Goal: Transaction & Acquisition: Download file/media

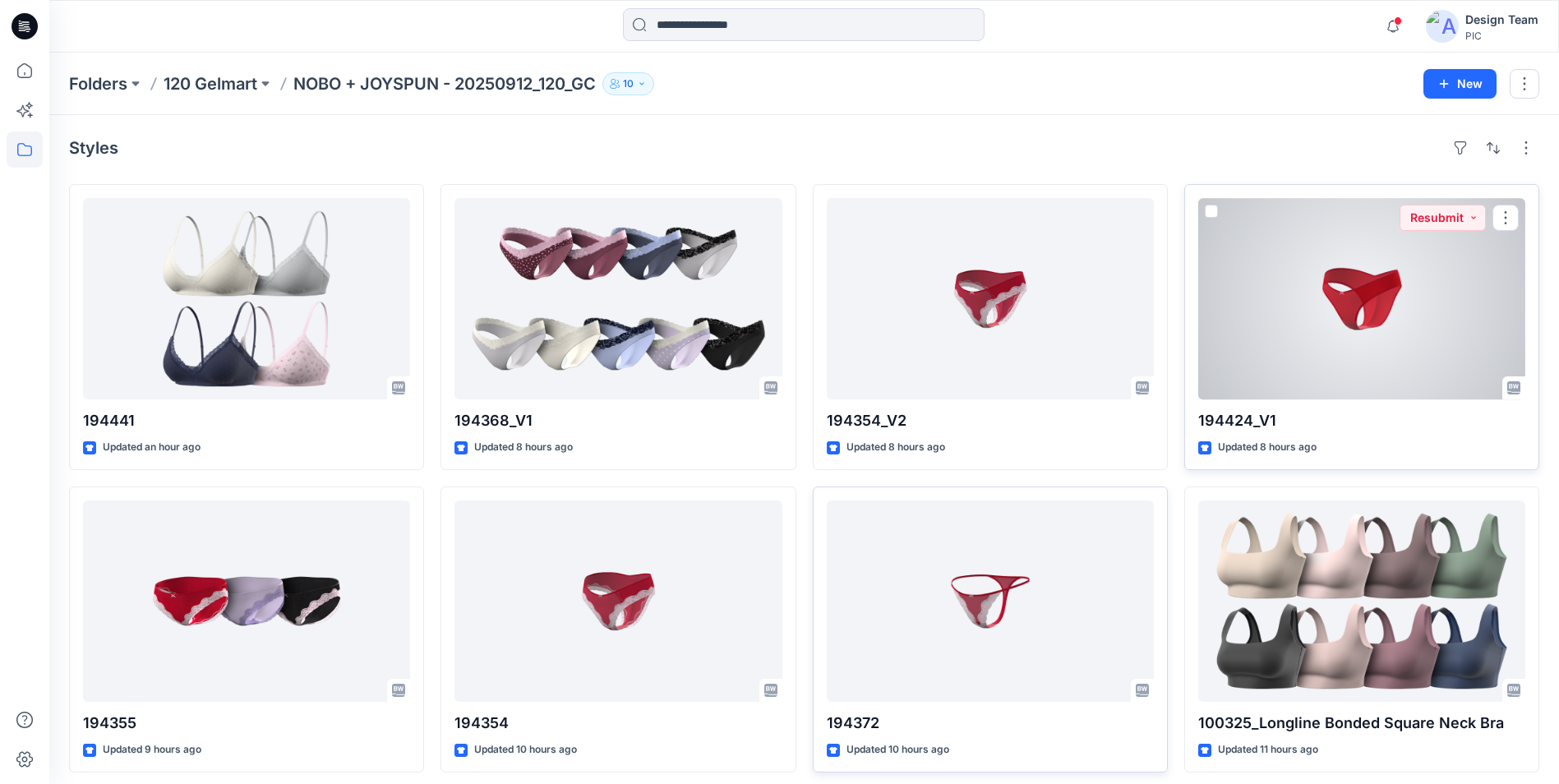
click at [1336, 342] on div at bounding box center [1362, 298] width 327 height 202
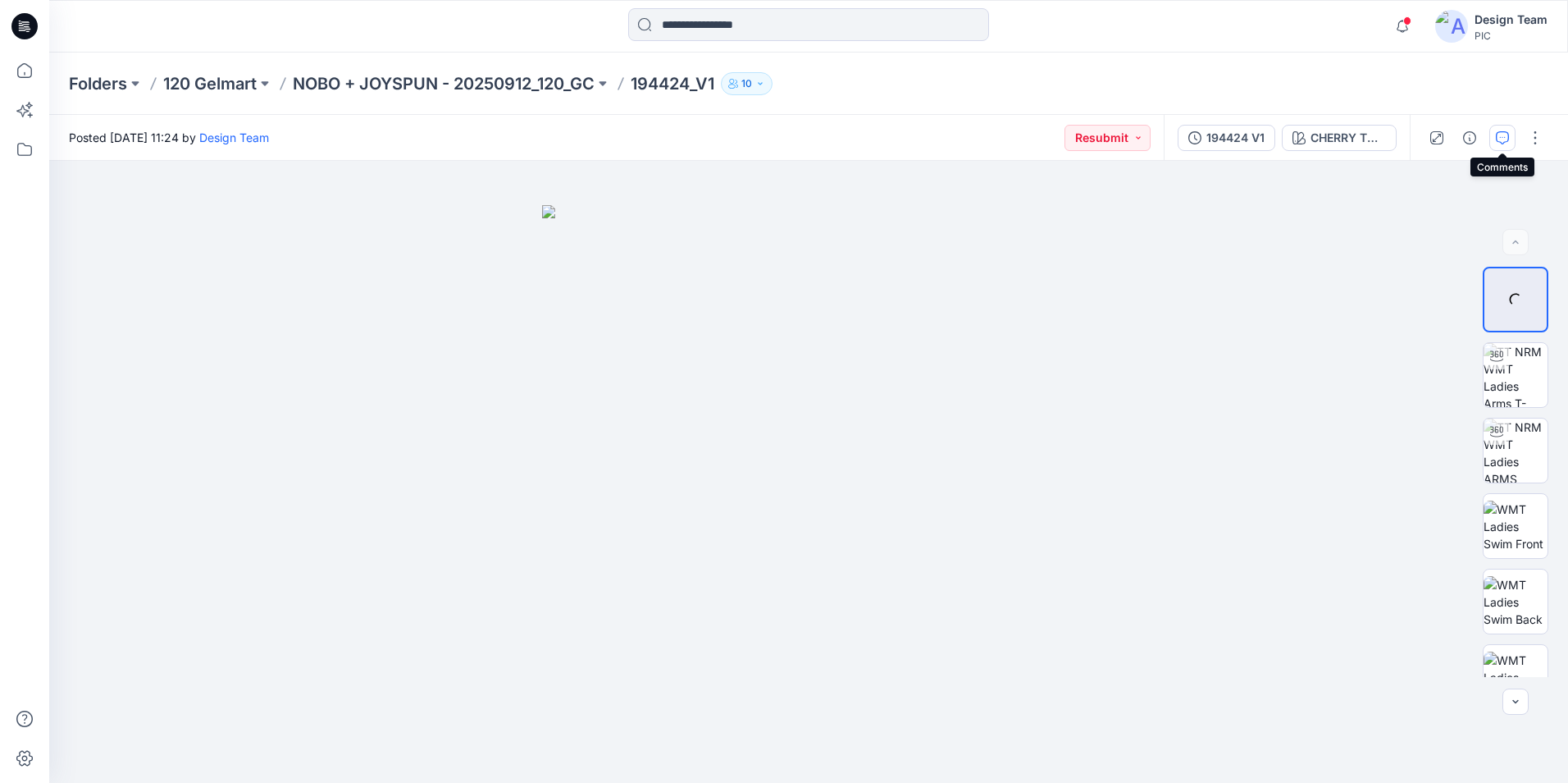
click at [1501, 134] on icon "button" at bounding box center [1502, 138] width 13 height 13
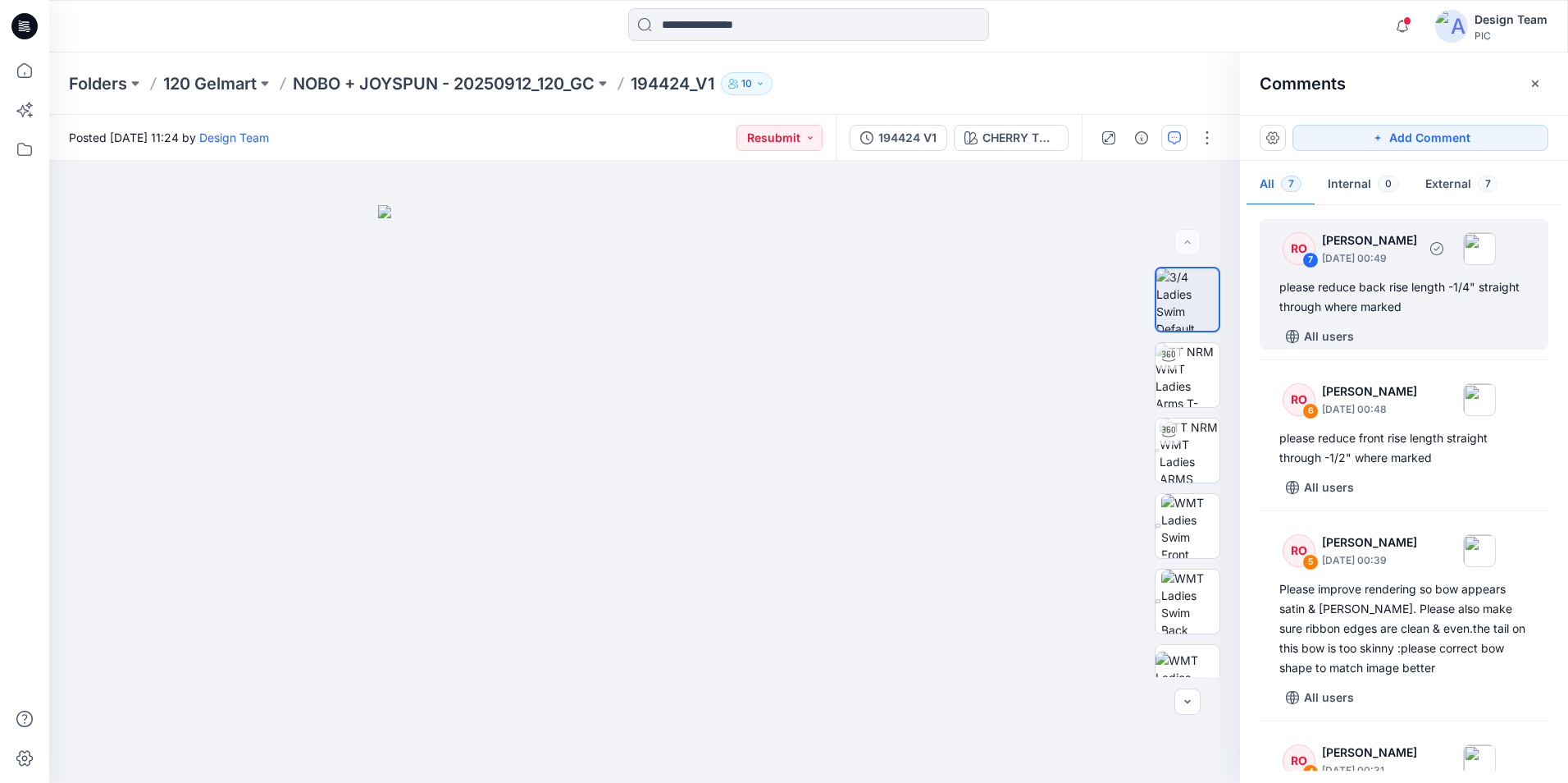
click at [1307, 262] on div "7" at bounding box center [1311, 260] width 16 height 16
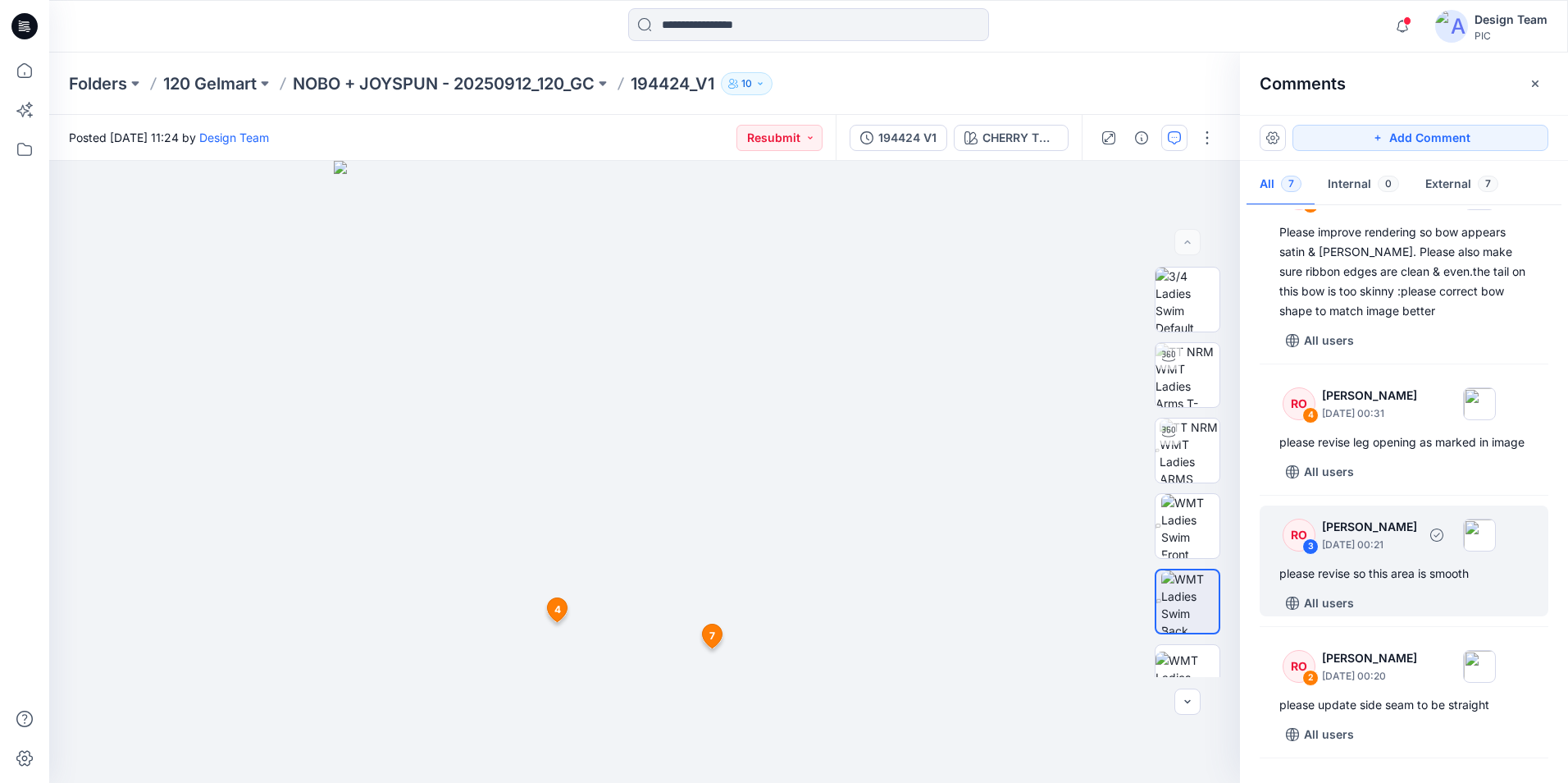
scroll to position [246, 0]
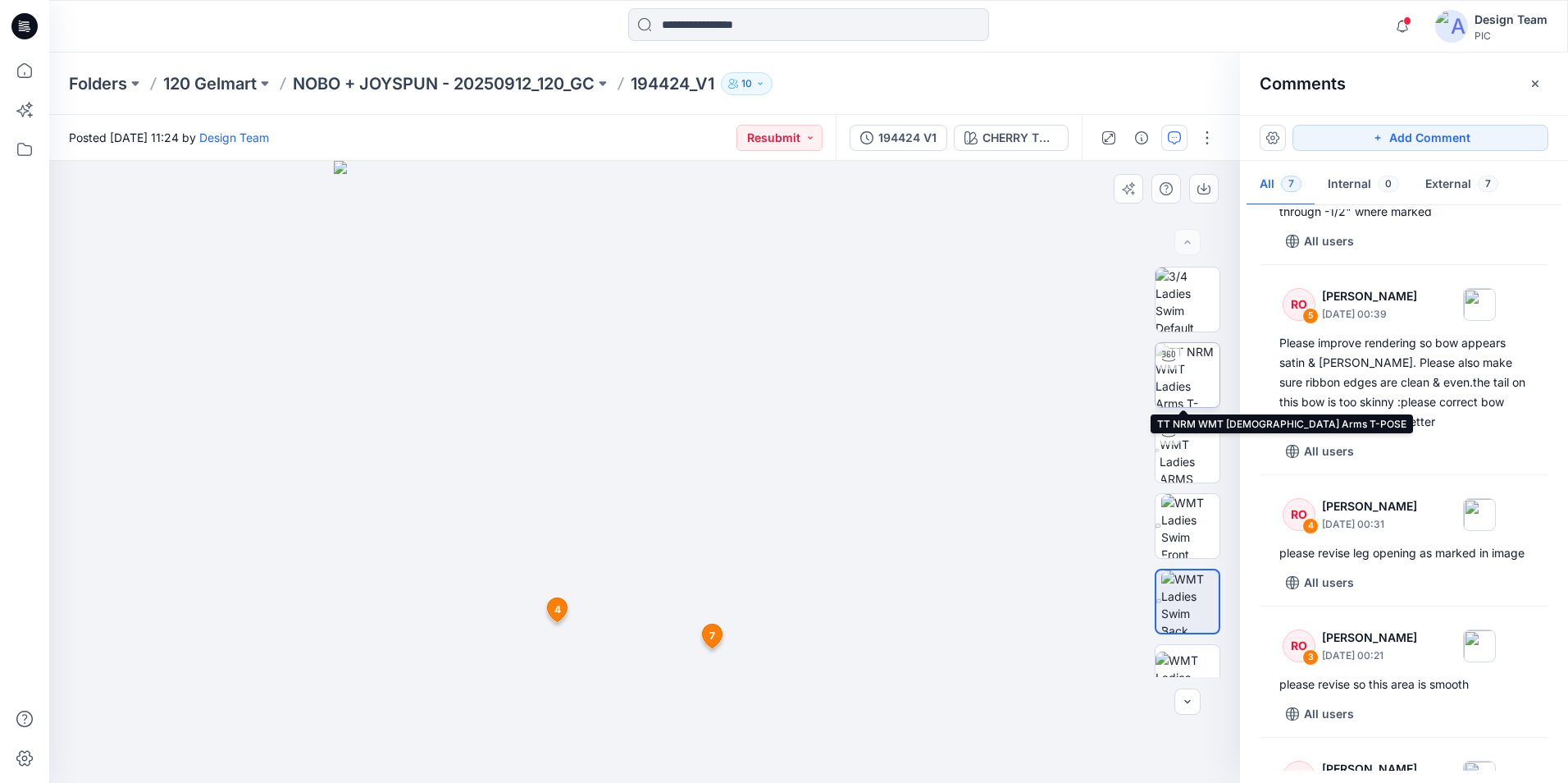
click at [1182, 376] on img at bounding box center [1188, 375] width 64 height 64
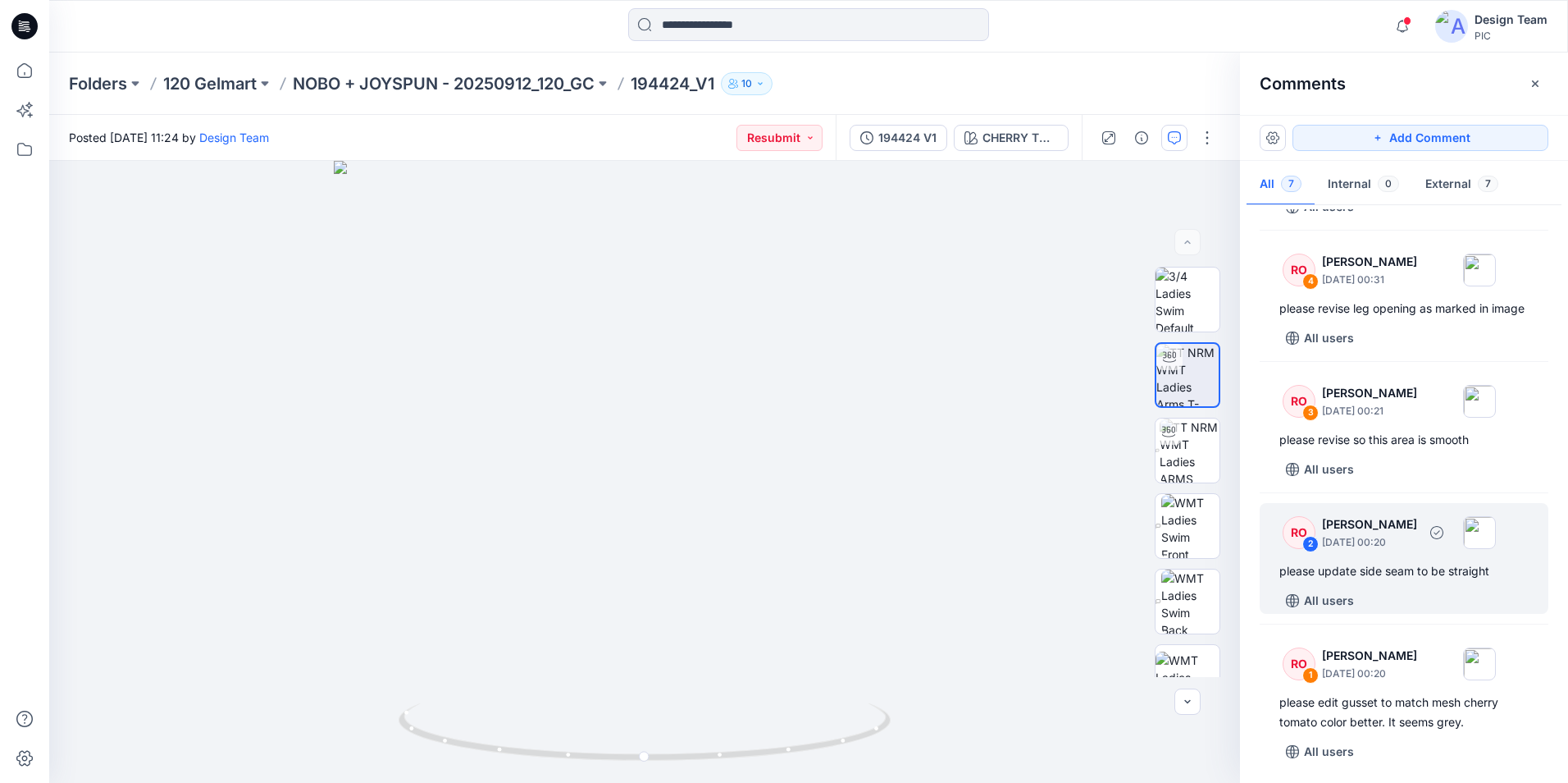
scroll to position [492, 0]
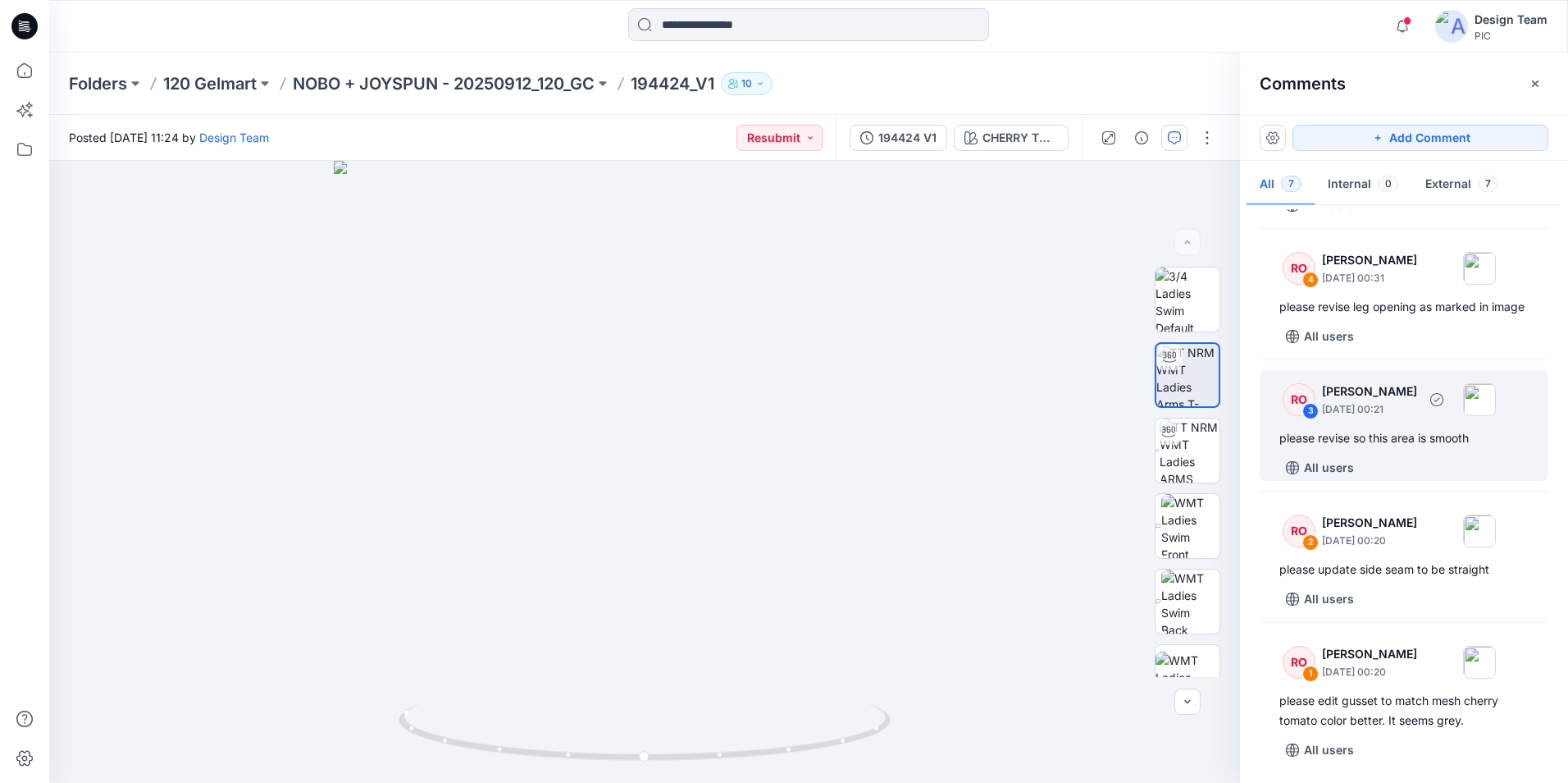
click at [1309, 419] on div "3" at bounding box center [1311, 411] width 16 height 16
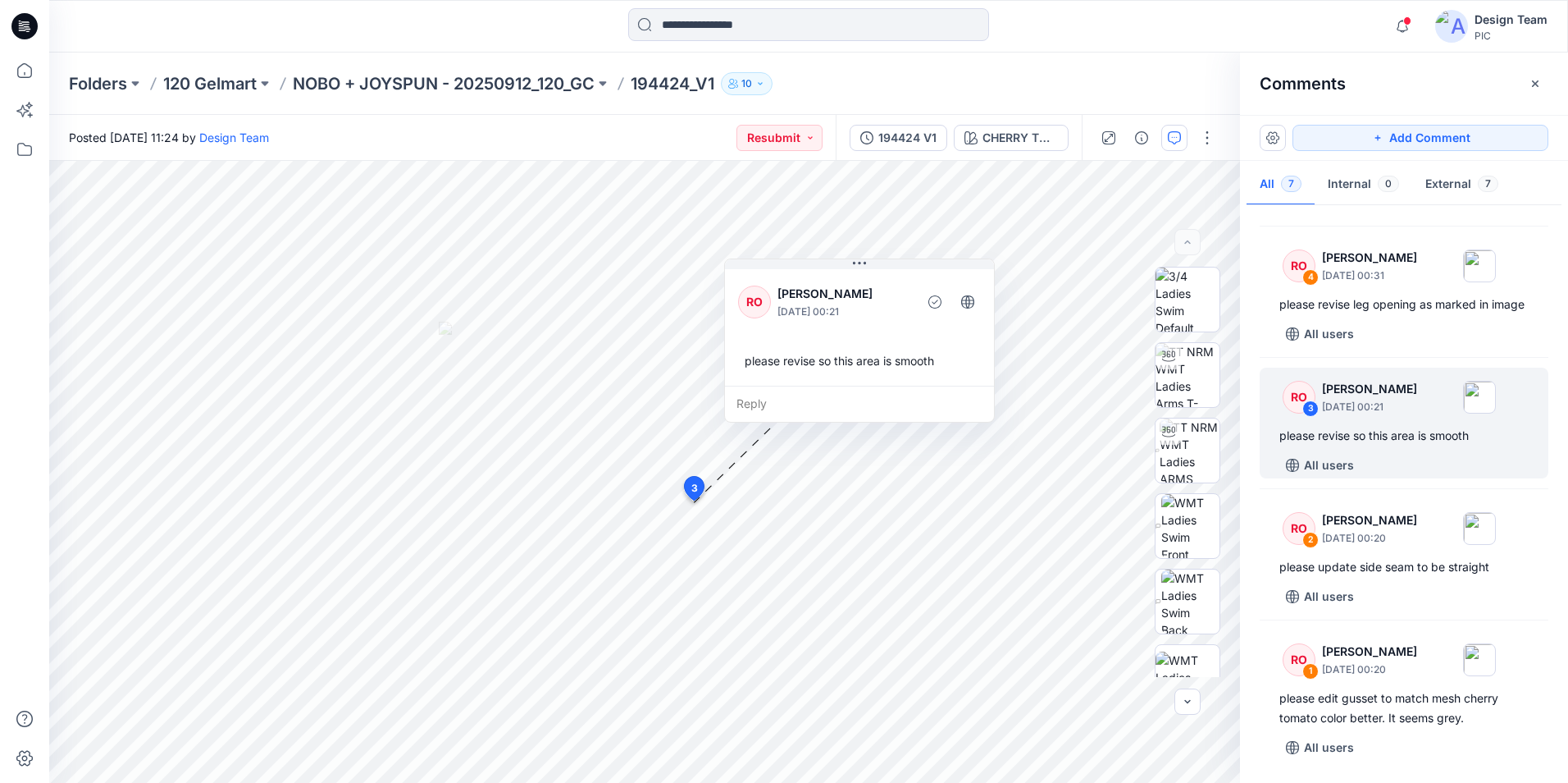
scroll to position [515, 0]
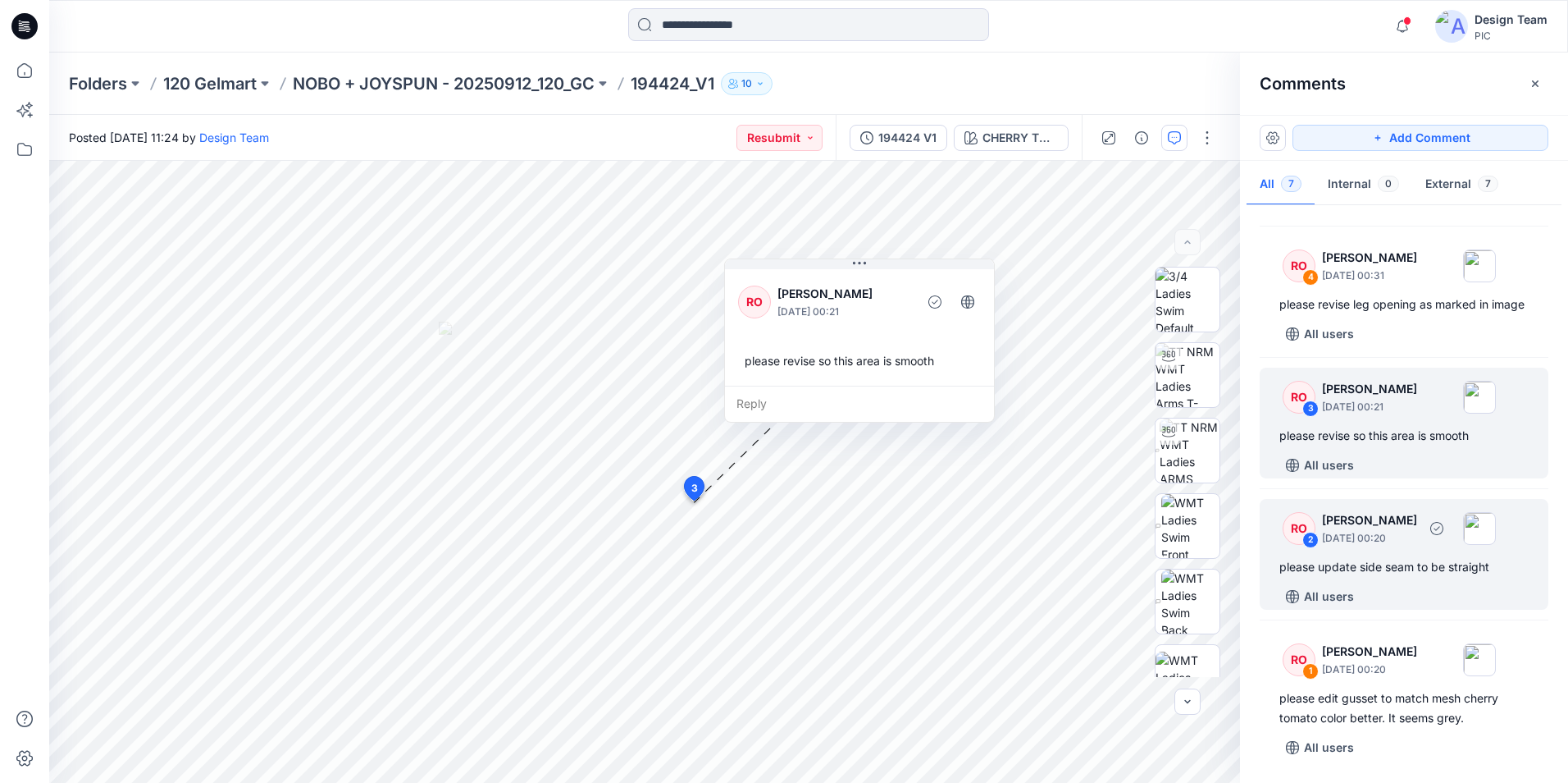
click at [1360, 582] on div "RO 2 [PERSON_NAME] [DATE] 00:20 please update side seam to be straight All users" at bounding box center [1404, 554] width 289 height 111
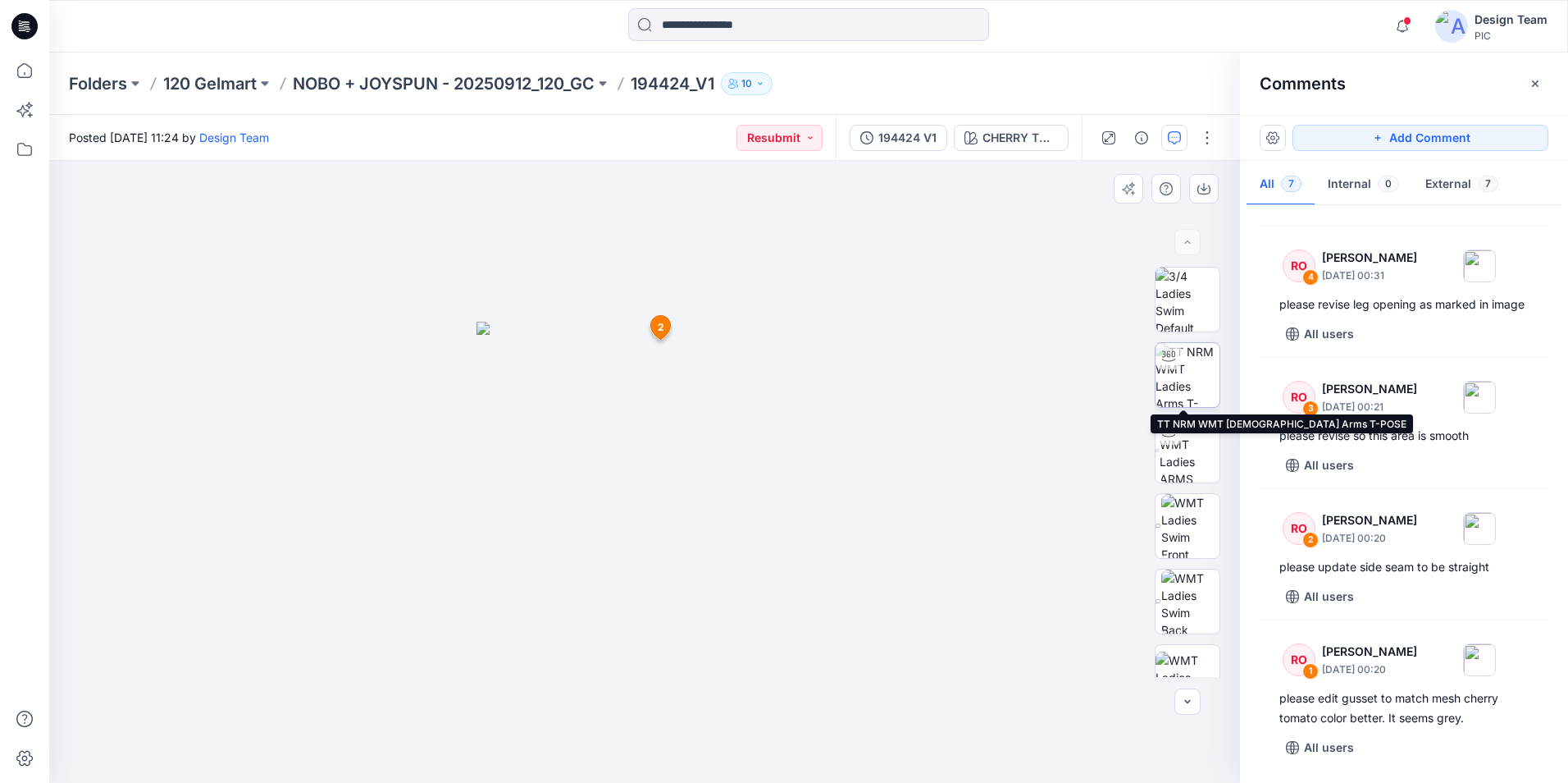
click at [1190, 373] on img at bounding box center [1188, 375] width 64 height 64
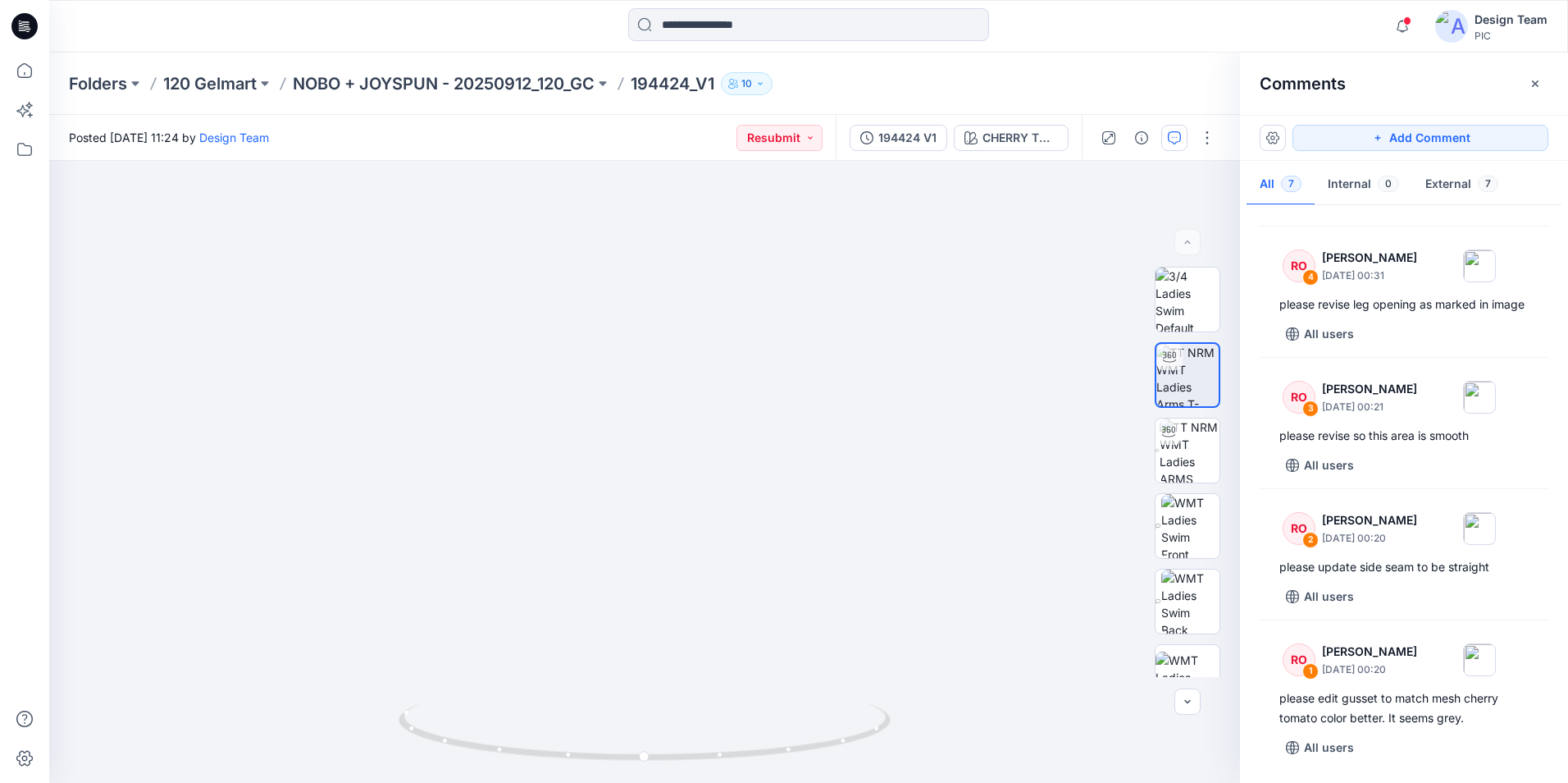
drag, startPoint x: 734, startPoint y: 396, endPoint x: 765, endPoint y: 153, distance: 245.0
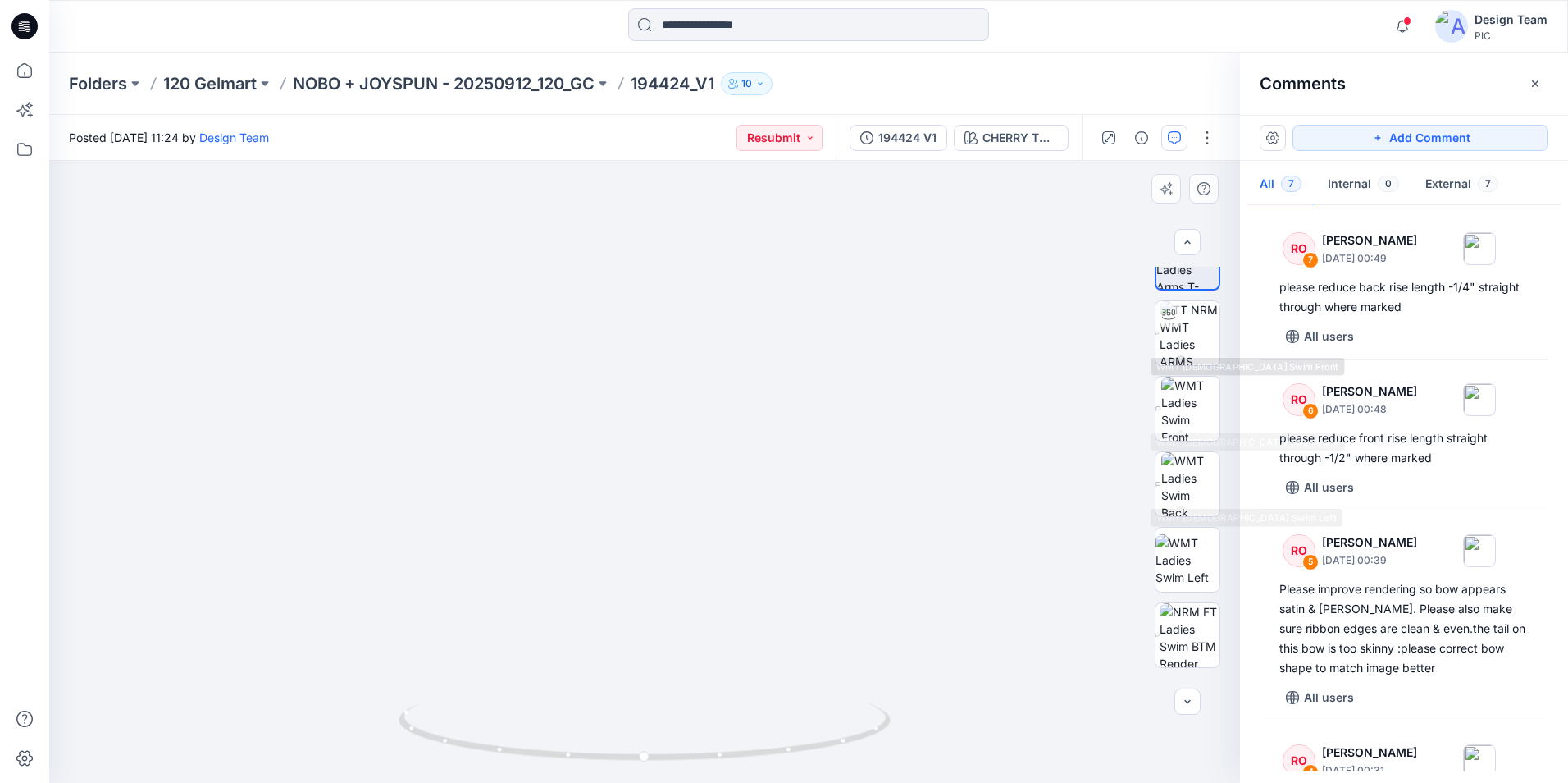
scroll to position [260, 0]
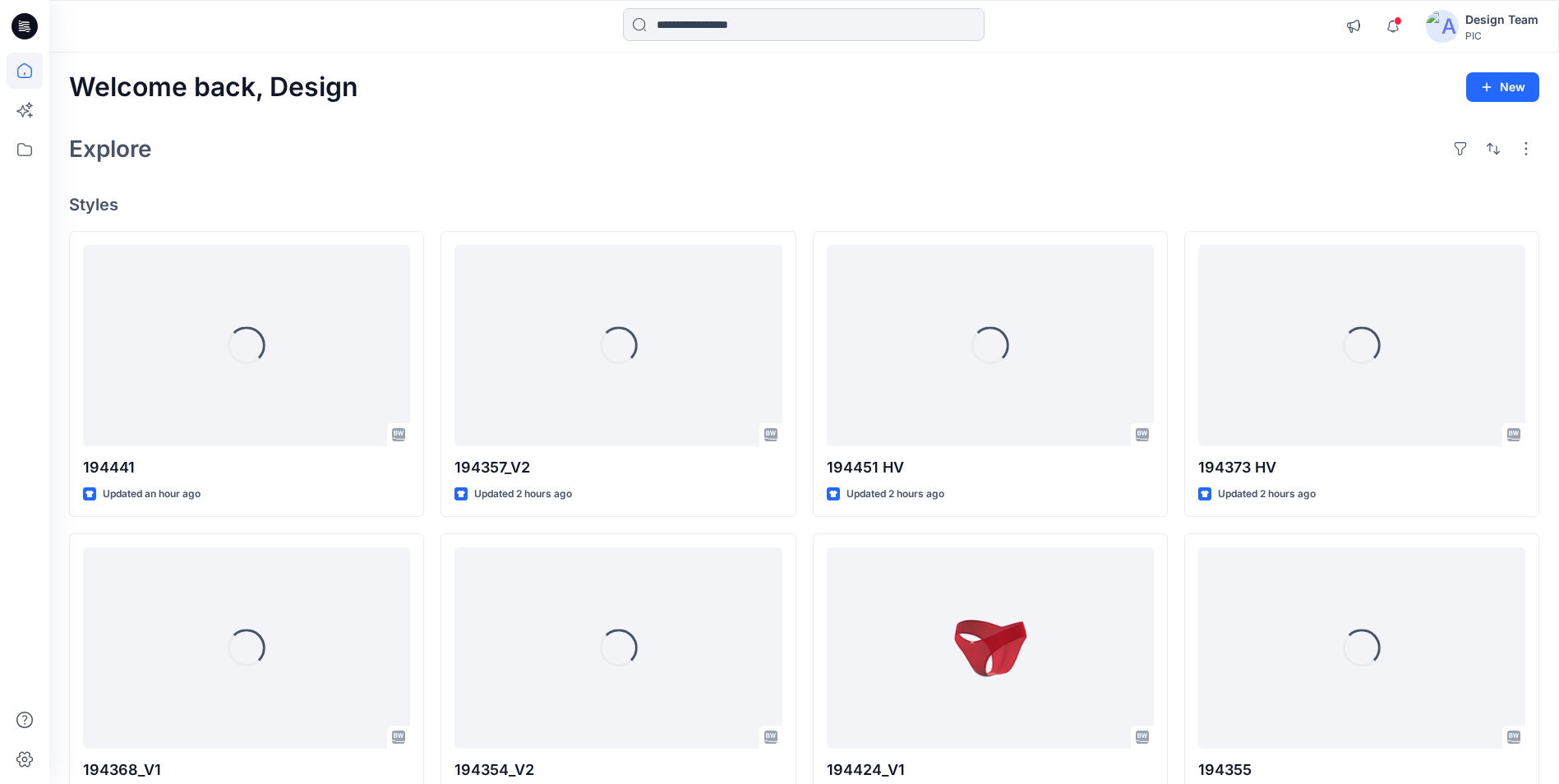
click at [730, 28] on input at bounding box center [803, 25] width 361 height 33
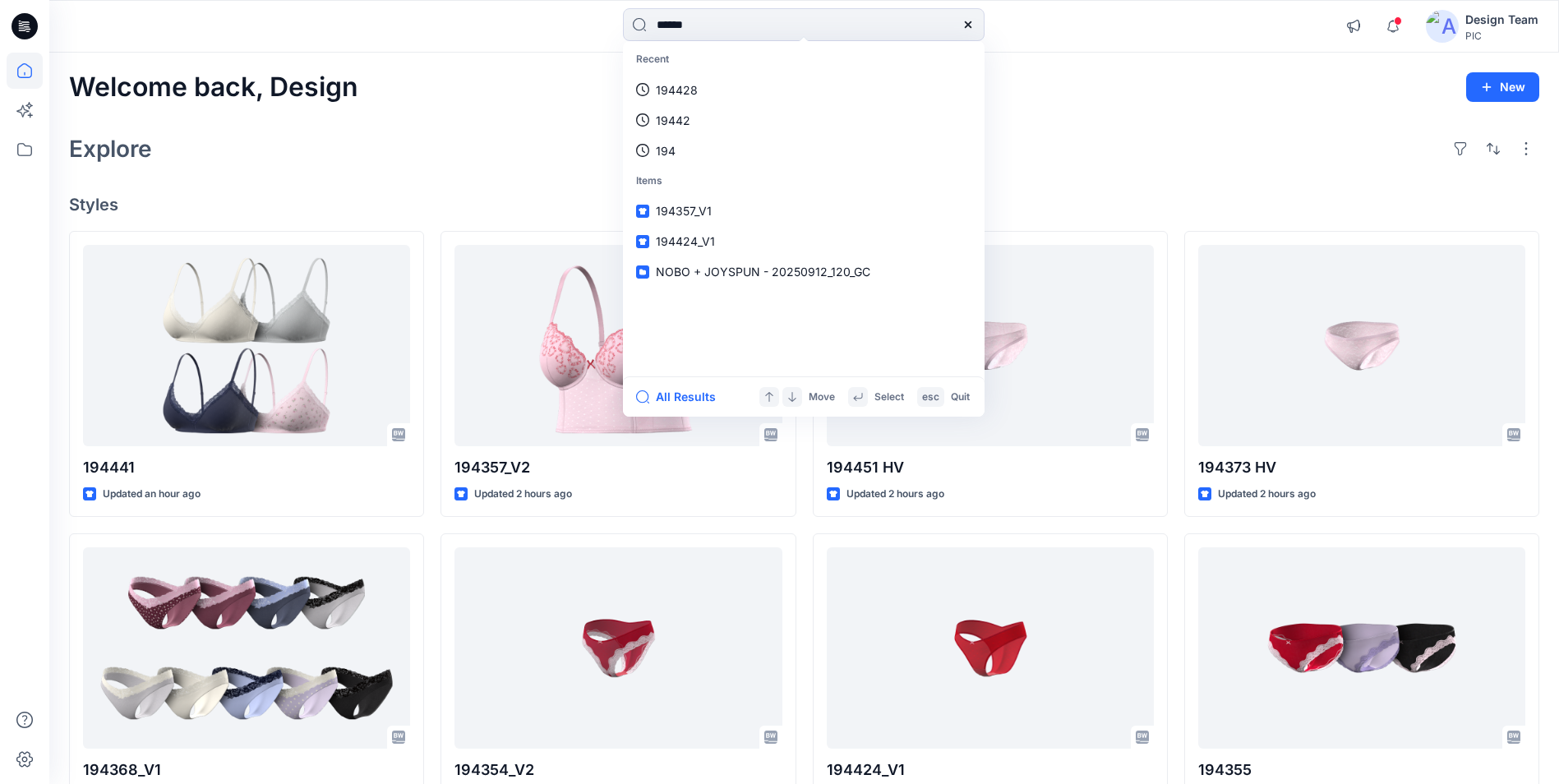
type input "******"
click at [695, 85] on mark "194376" at bounding box center [678, 89] width 46 height 19
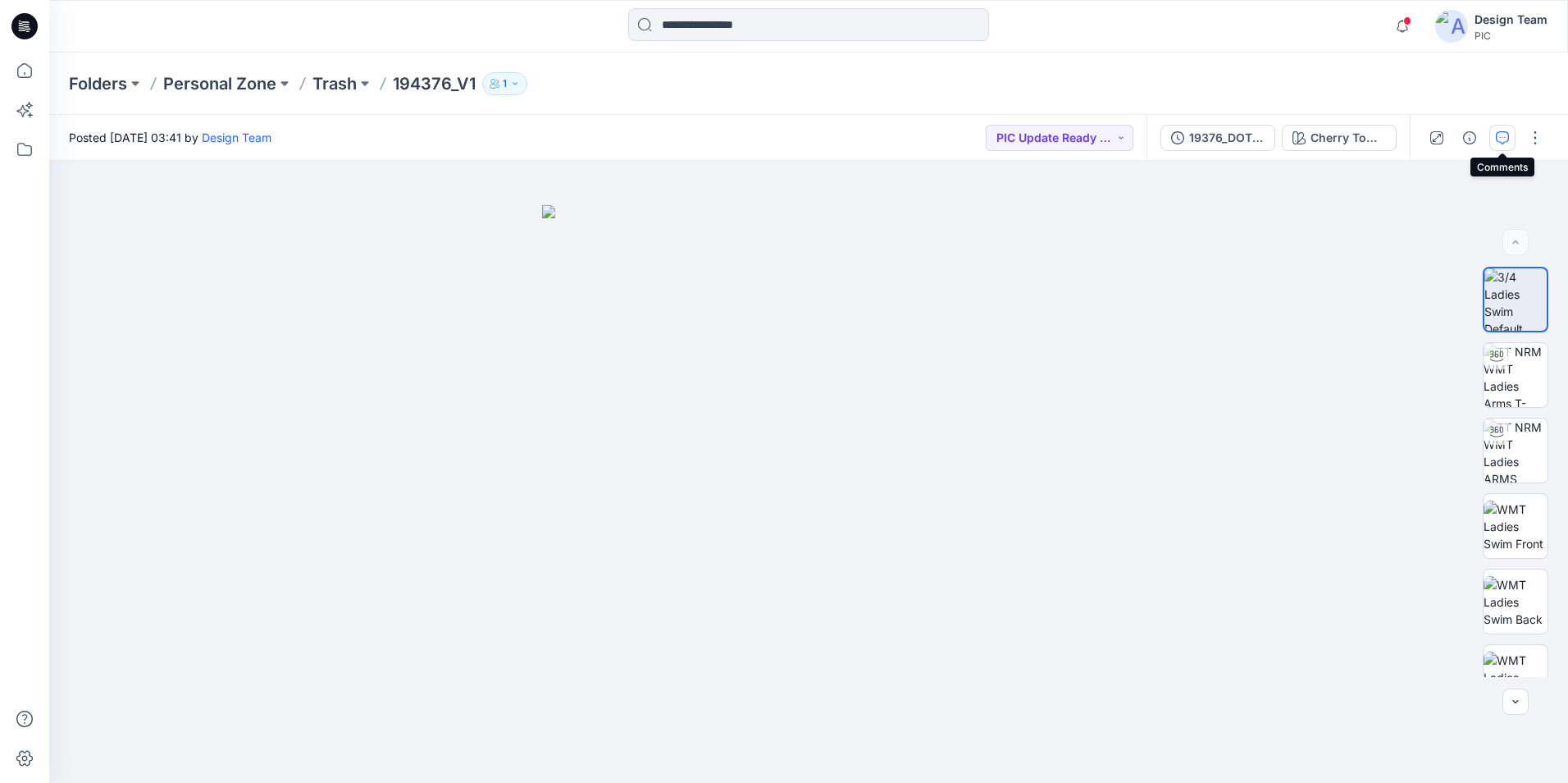
click at [1500, 138] on icon "button" at bounding box center [1502, 138] width 13 height 13
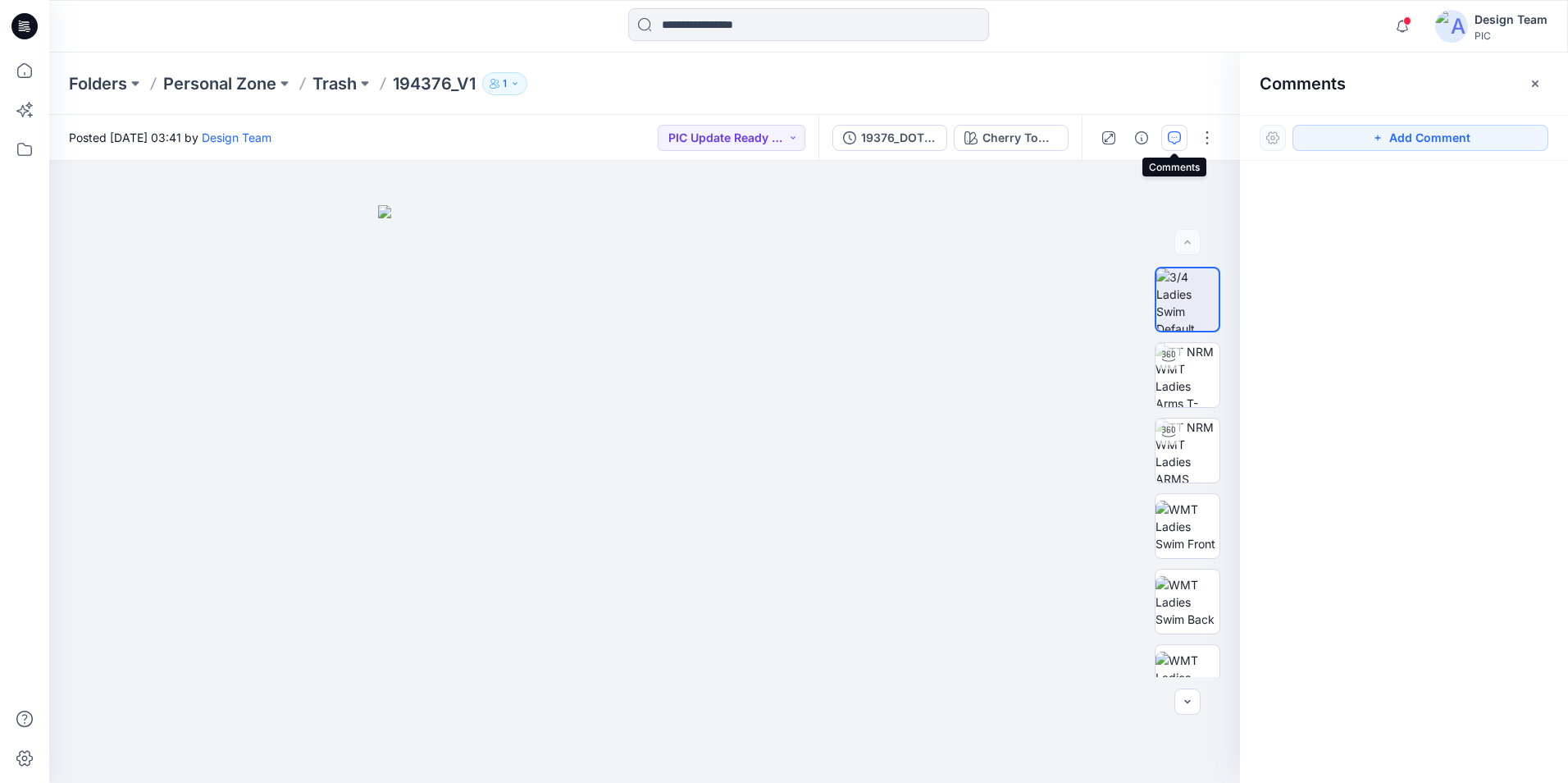
click at [1173, 136] on icon "button" at bounding box center [1174, 138] width 13 height 13
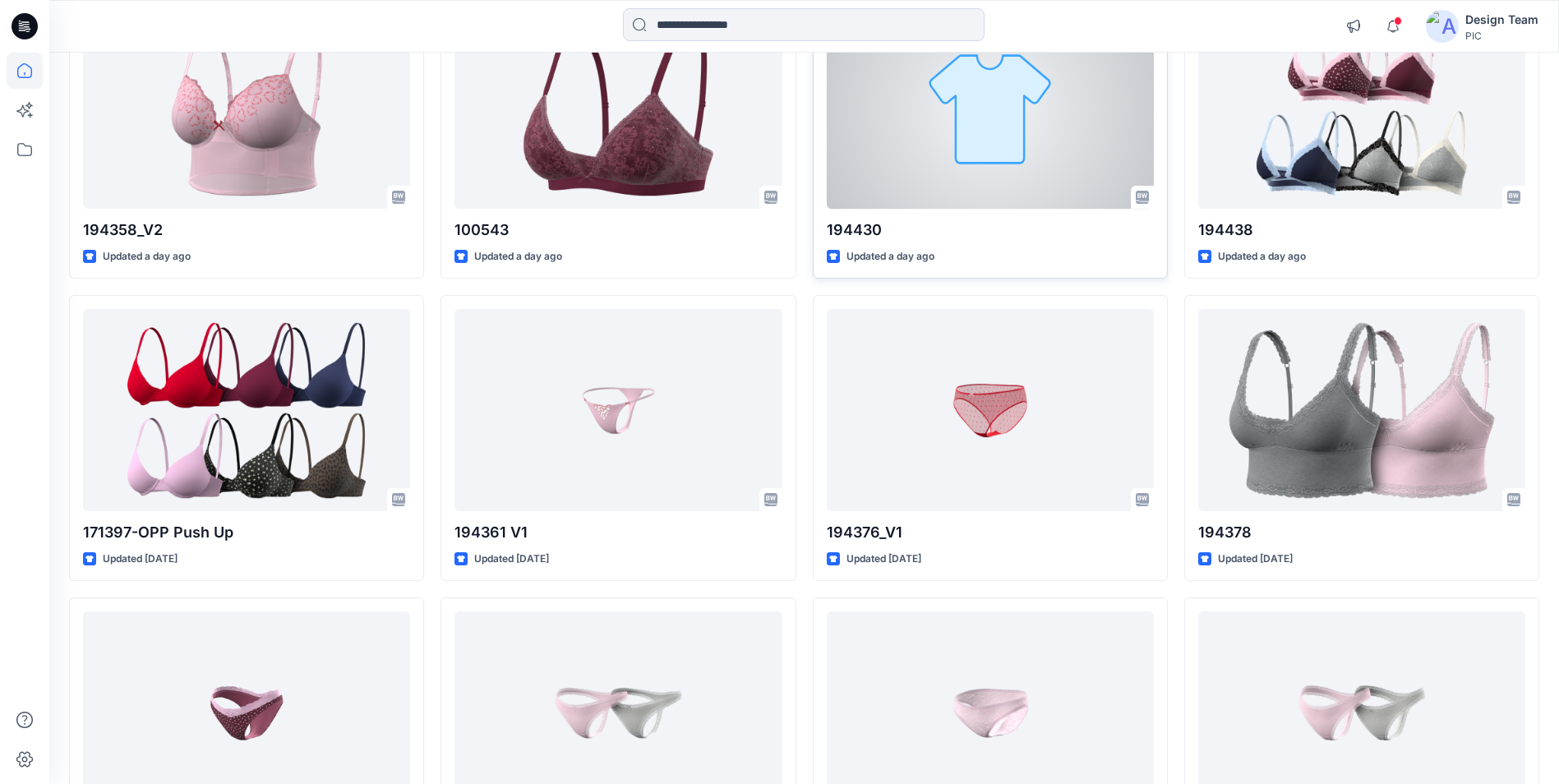
scroll to position [2970, 0]
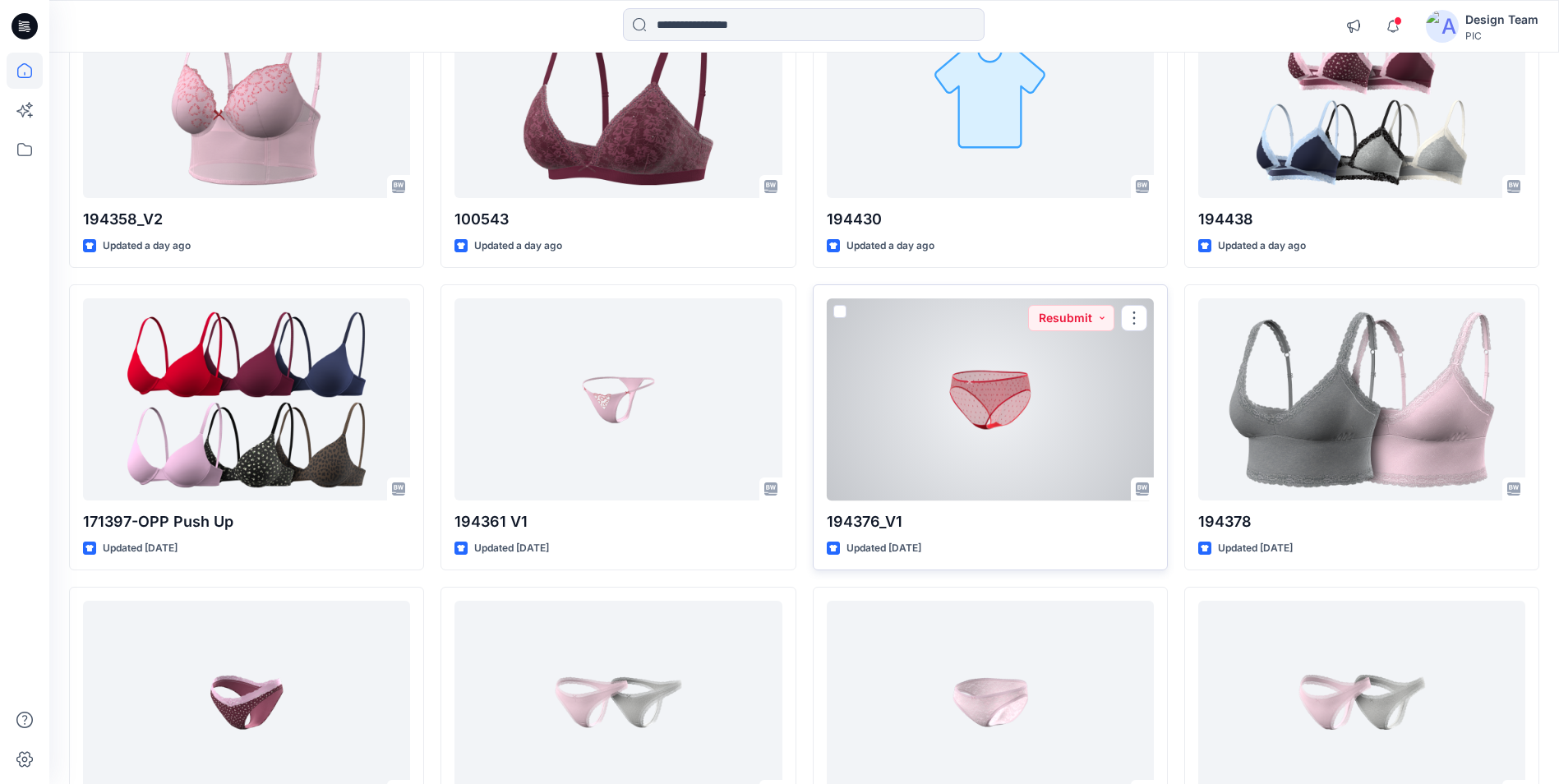
click at [963, 403] on div at bounding box center [990, 399] width 327 height 202
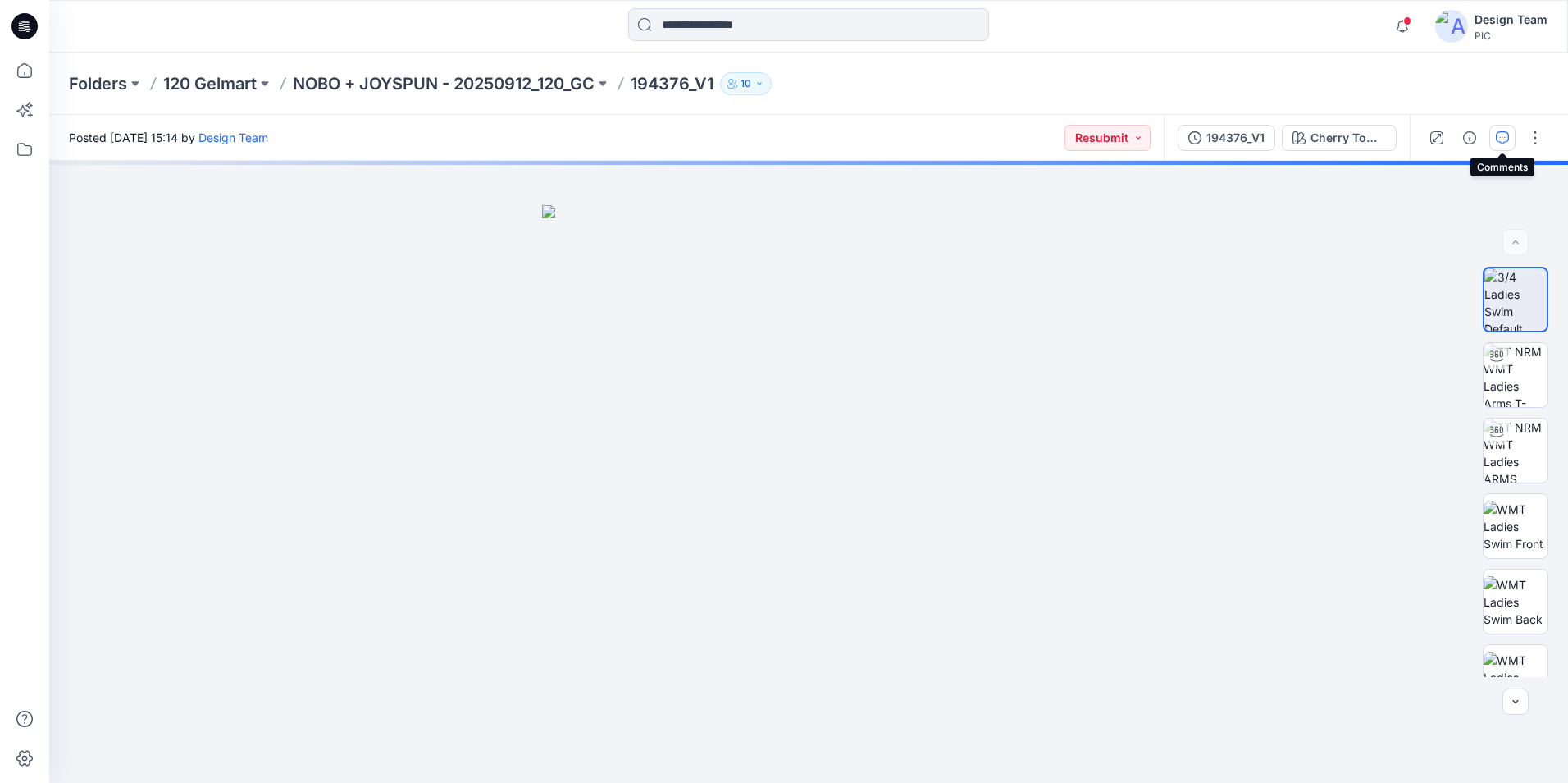
click at [1503, 136] on icon "button" at bounding box center [1502, 138] width 13 height 13
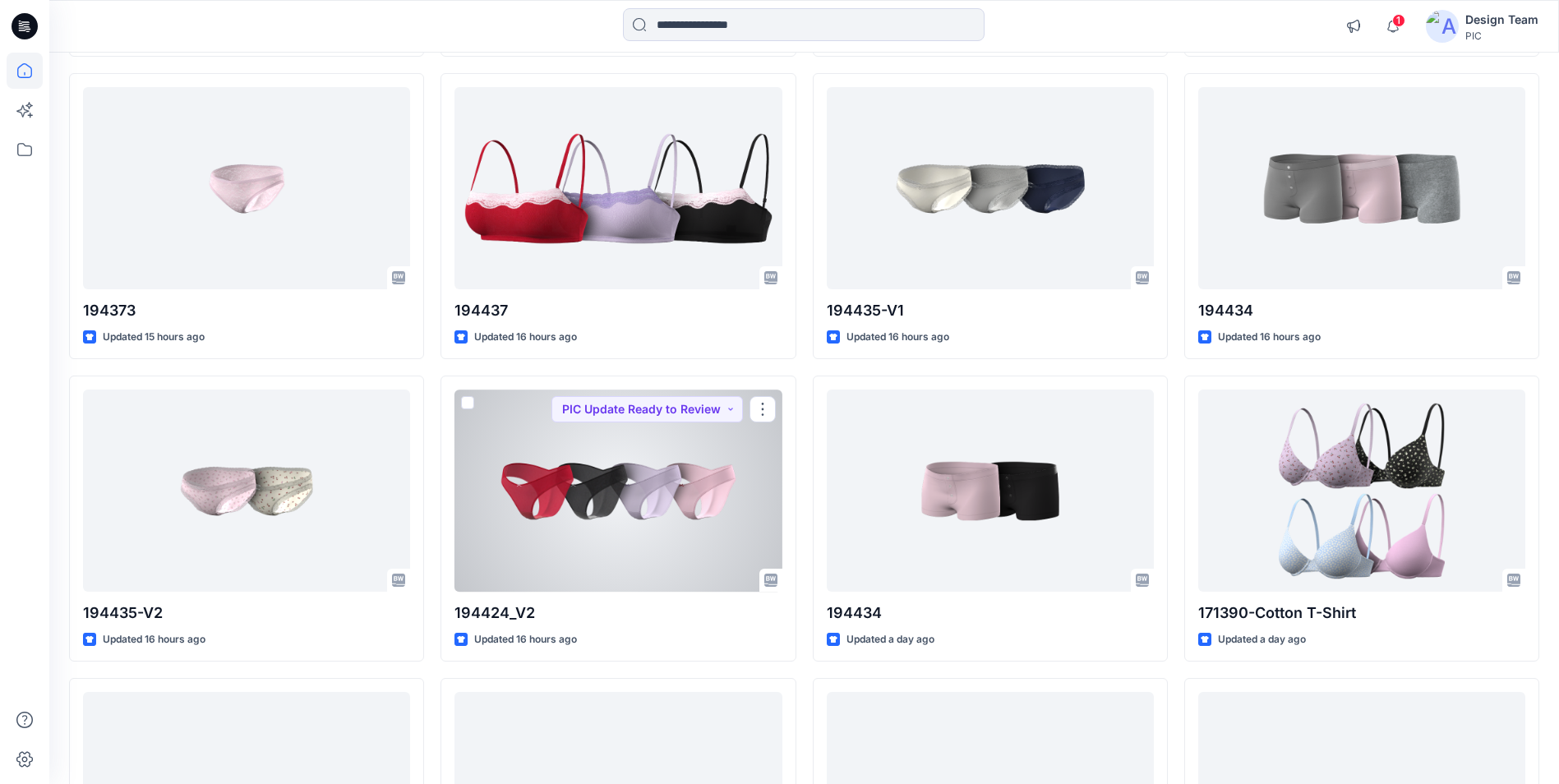
scroll to position [1972, 0]
click at [625, 462] on div at bounding box center [618, 489] width 327 height 202
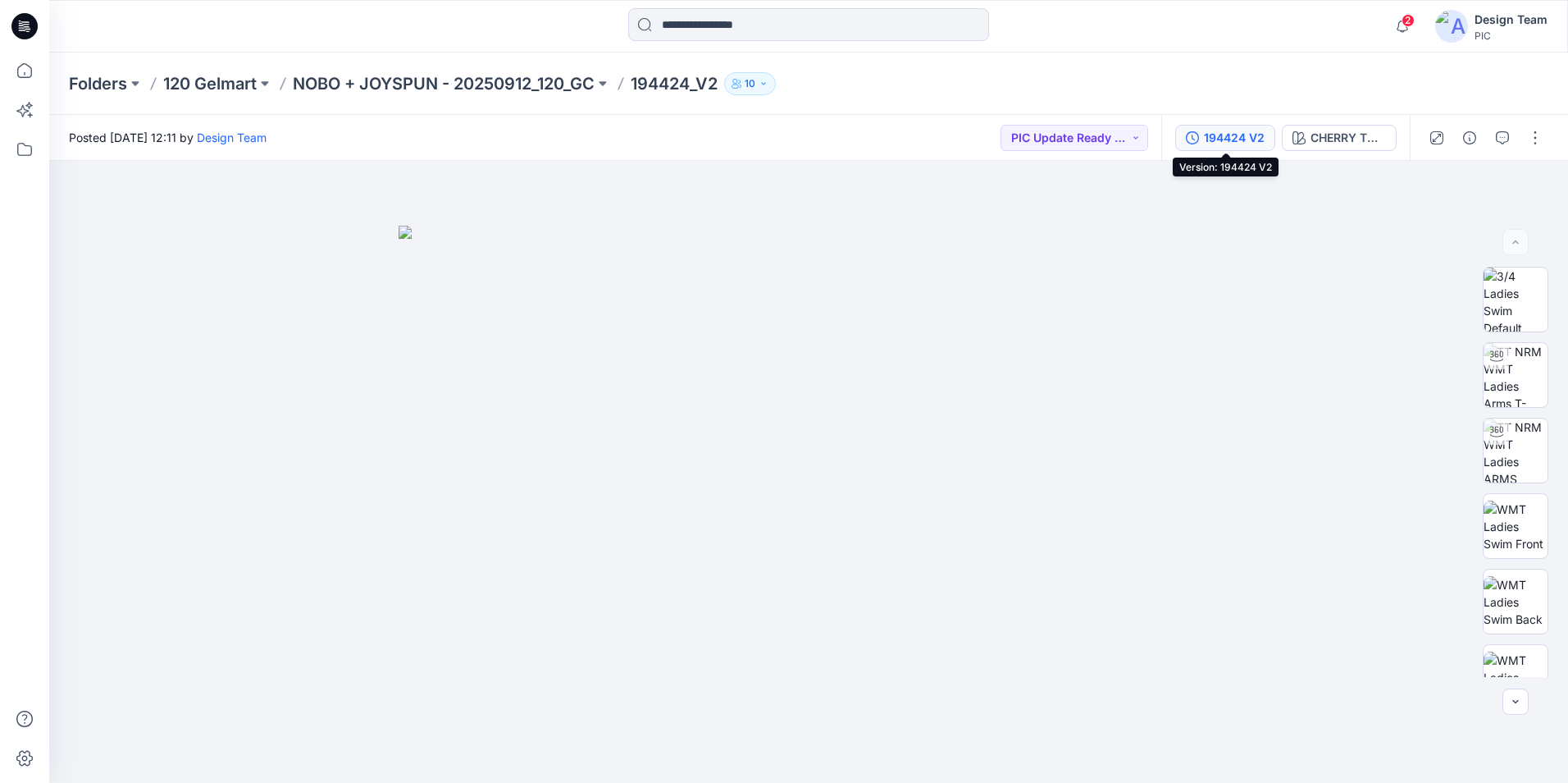
click at [1231, 132] on div "194424 V2" at bounding box center [1235, 138] width 61 height 18
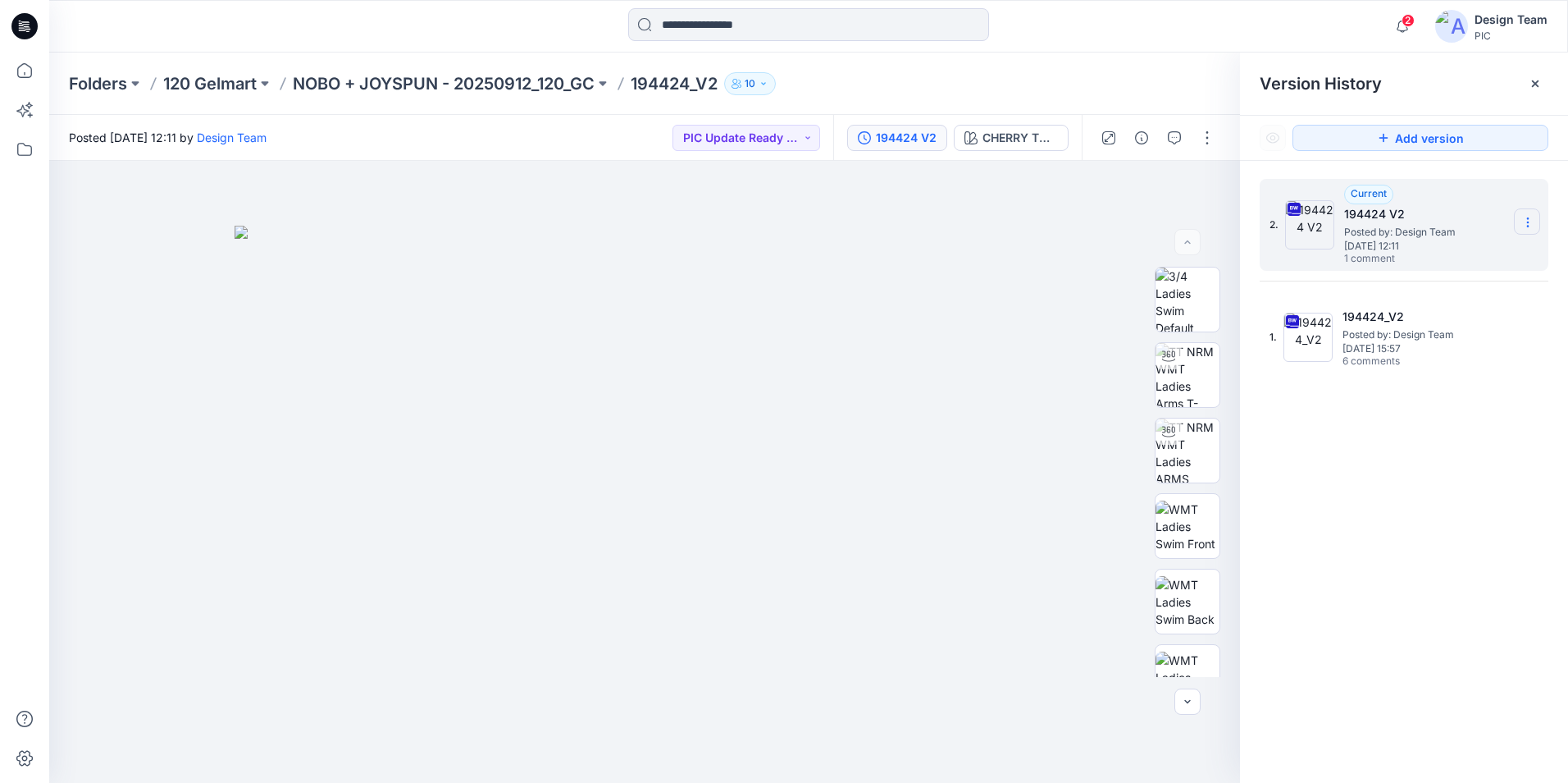
click at [1531, 228] on icon at bounding box center [1528, 222] width 13 height 13
click at [1403, 267] on div "Download Source BW File" at bounding box center [1440, 254] width 190 height 33
